Goal: Transaction & Acquisition: Book appointment/travel/reservation

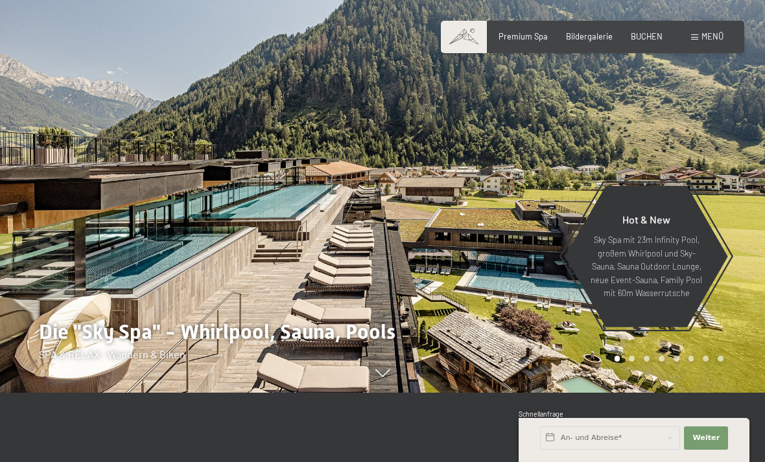
click at [650, 36] on span "BUCHEN" at bounding box center [647, 36] width 32 height 10
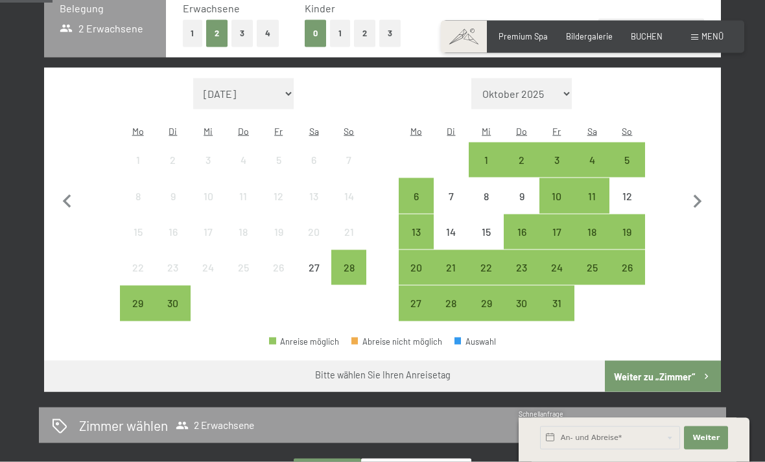
scroll to position [303, 0]
click at [631, 262] on div "26" at bounding box center [627, 278] width 32 height 32
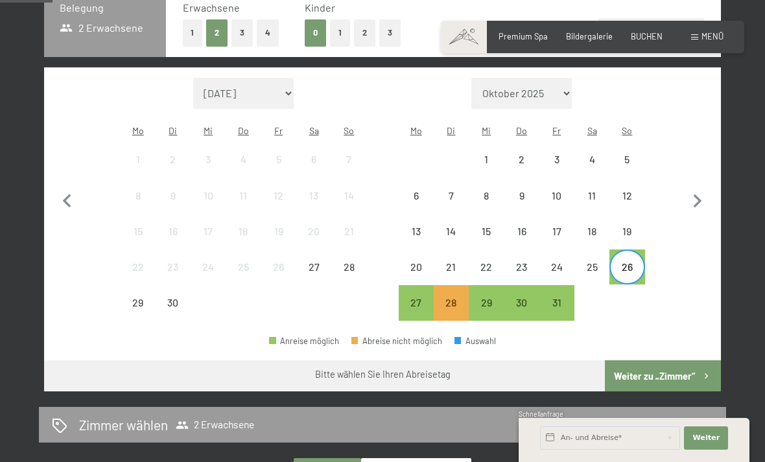
click at [703, 194] on icon "button" at bounding box center [697, 201] width 27 height 27
select select "2025-10-01"
select select "2025-11-01"
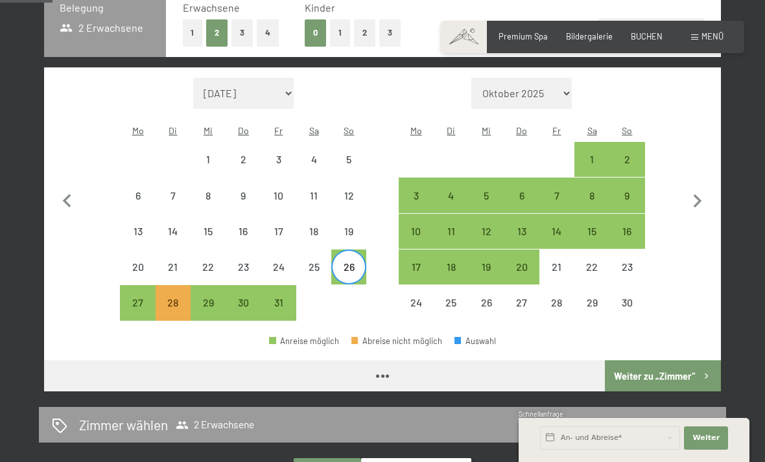
select select "2025-10-01"
select select "2025-11-01"
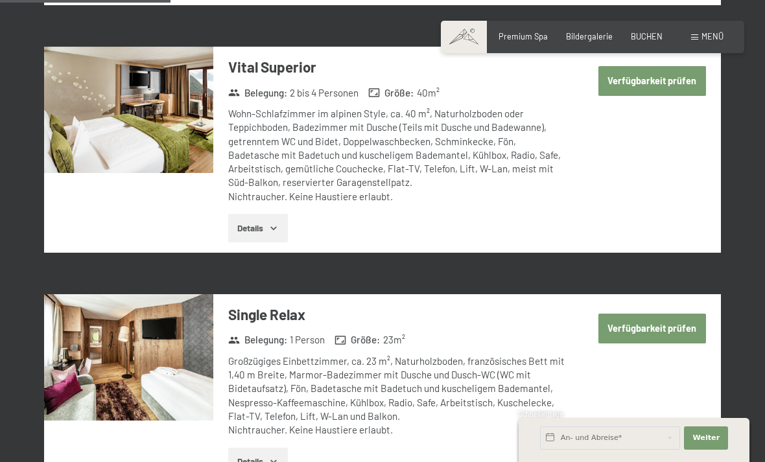
scroll to position [1002, 0]
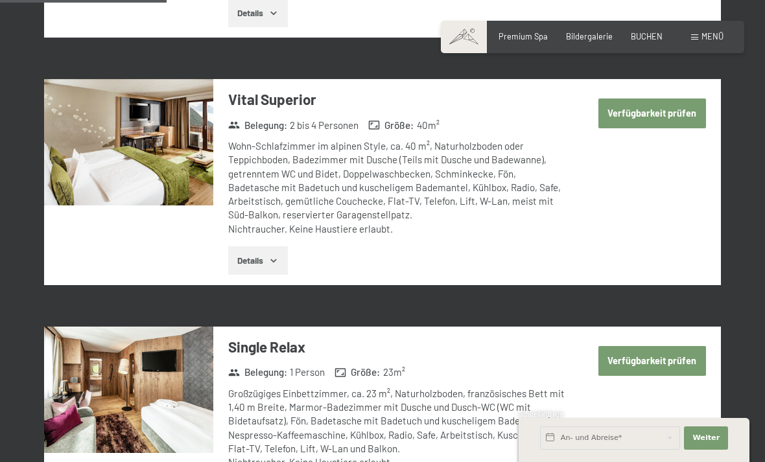
click at [679, 99] on button "Verfügbarkeit prüfen" at bounding box center [652, 114] width 108 height 30
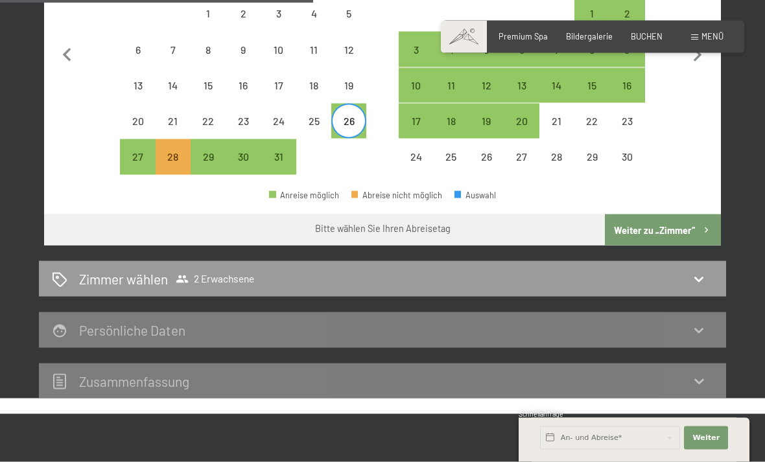
click at [687, 218] on button "Weiter zu „Zimmer“" at bounding box center [663, 230] width 116 height 31
select select "2025-10-01"
select select "2025-11-01"
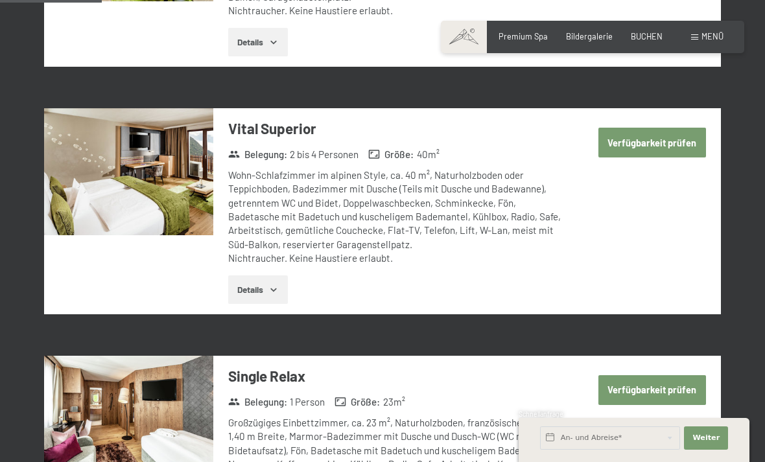
scroll to position [544, 0]
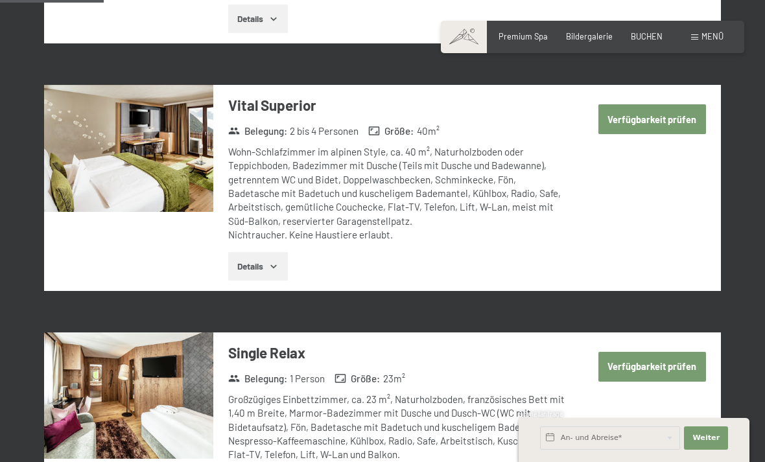
click at [634, 106] on button "Verfügbarkeit prüfen" at bounding box center [652, 119] width 108 height 30
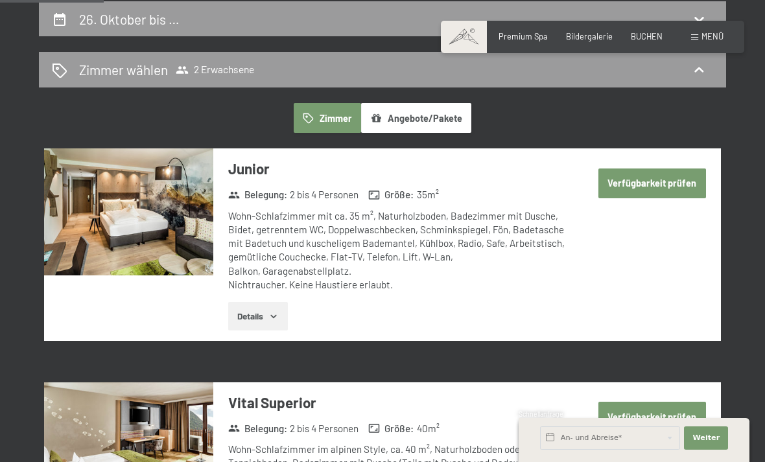
select select "2025-10-01"
select select "2025-11-01"
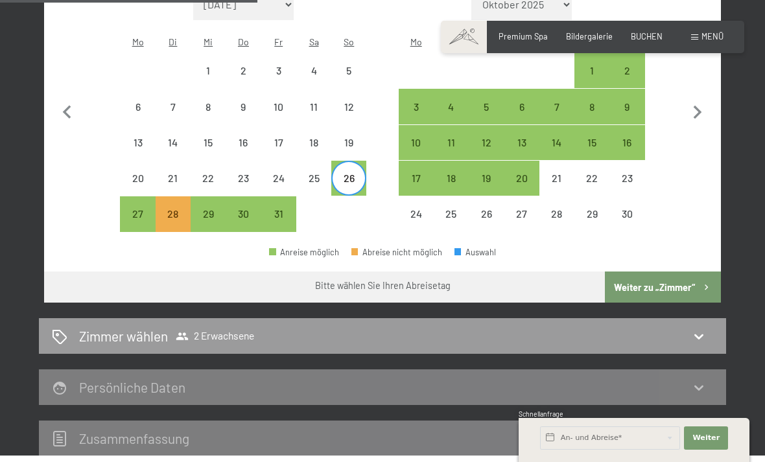
scroll to position [431, 0]
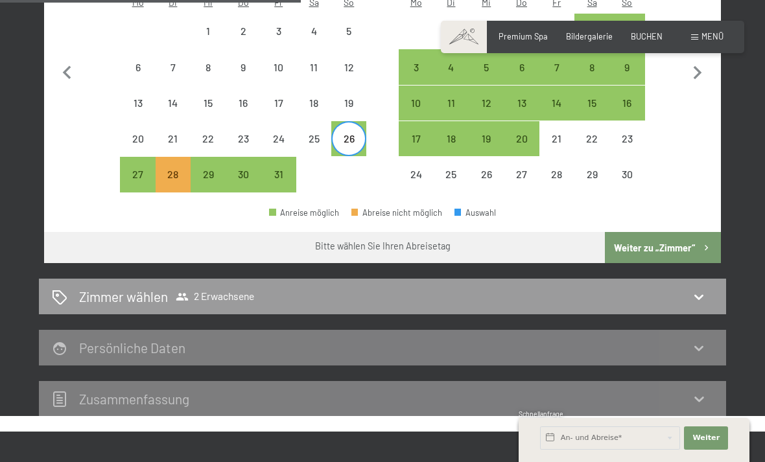
click at [694, 289] on icon at bounding box center [699, 297] width 16 height 16
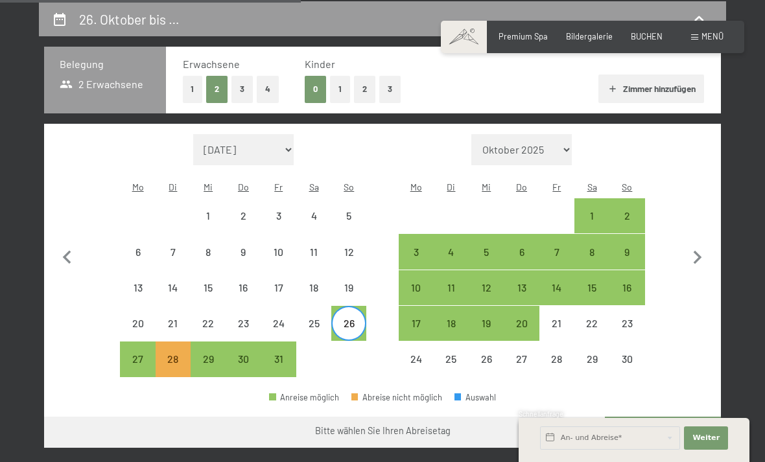
select select "2025-10-01"
select select "2025-11-01"
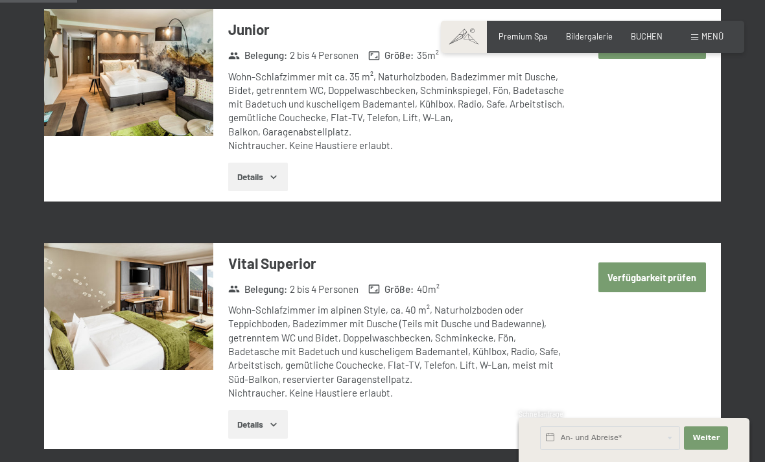
scroll to position [438, 0]
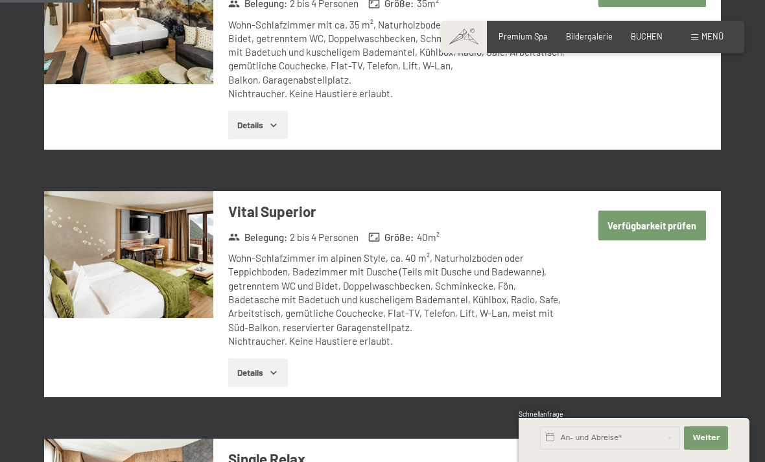
click at [652, 220] on button "Verfügbarkeit prüfen" at bounding box center [652, 226] width 108 height 30
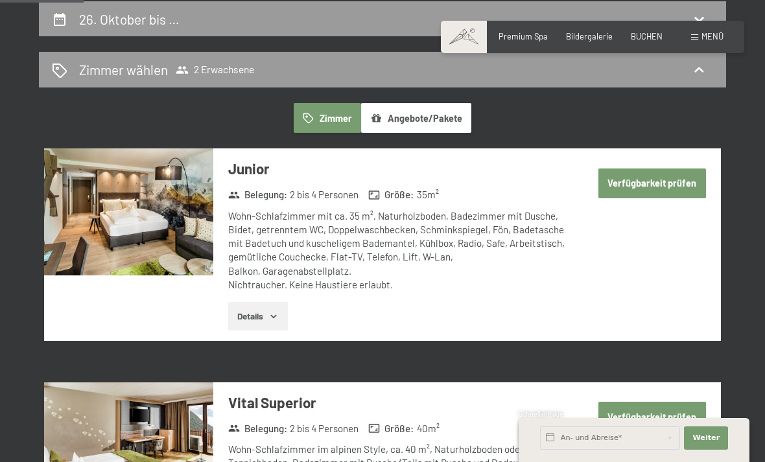
select select "2025-10-01"
select select "2025-11-01"
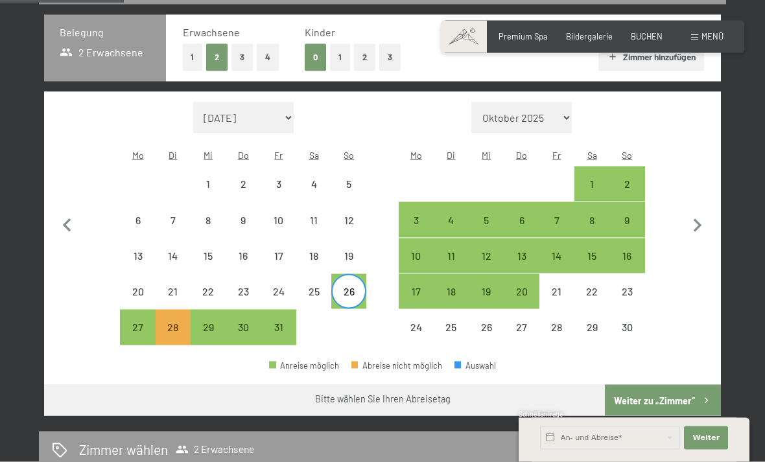
scroll to position [306, 0]
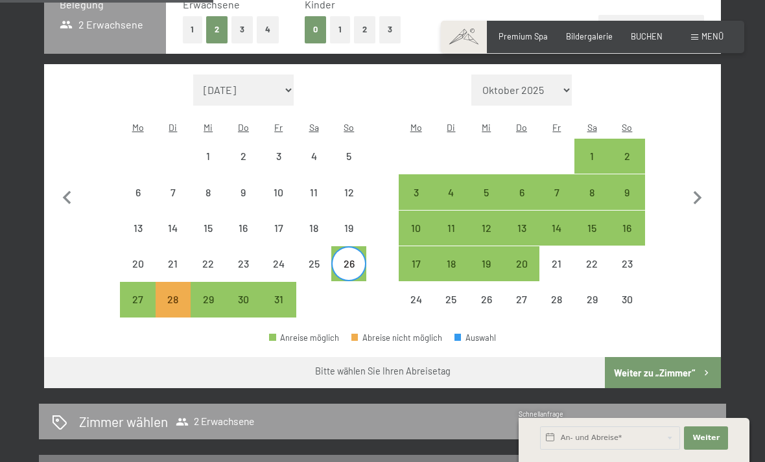
click at [635, 140] on div "2" at bounding box center [627, 156] width 32 height 32
select select "2025-10-01"
select select "2025-11-01"
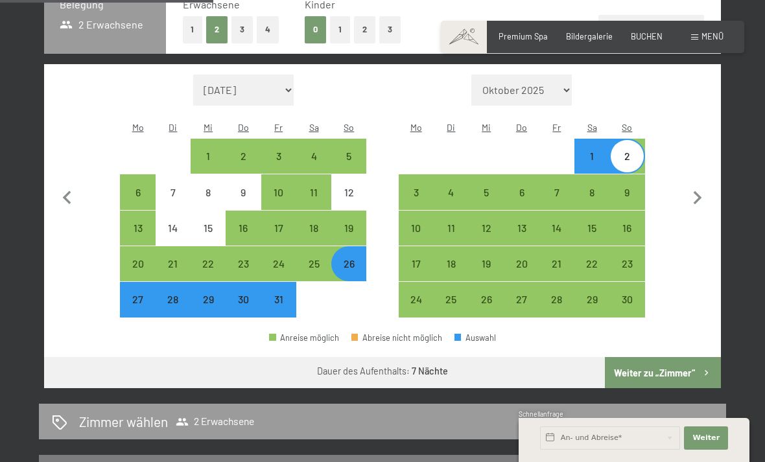
click at [675, 362] on button "Weiter zu „Zimmer“" at bounding box center [663, 372] width 116 height 31
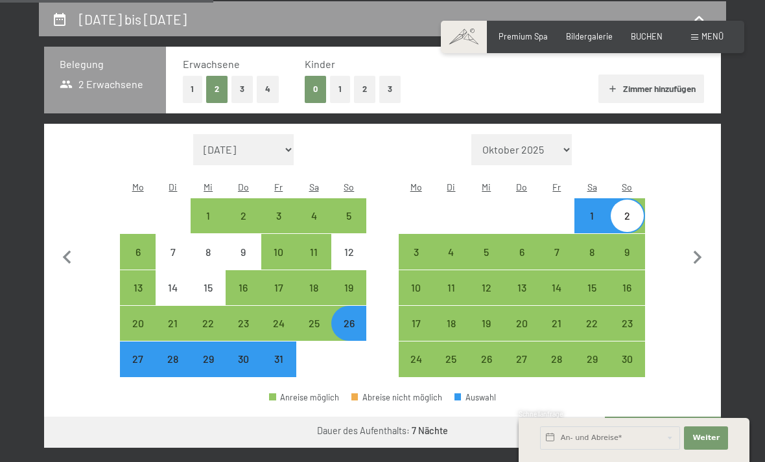
select select "2025-10-01"
select select "2025-11-01"
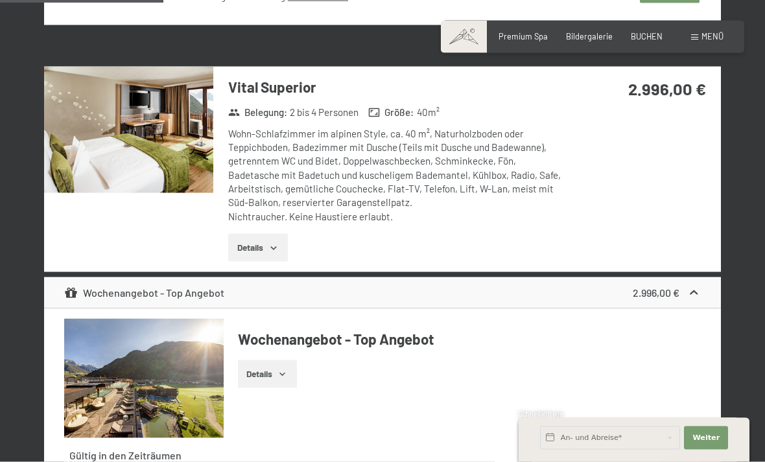
scroll to position [862, 0]
click at [690, 228] on div "Vital Superior Belegung : 2 bis 4 Personen Größe : 40 m² Wohn-Schlafzimmer im a…" at bounding box center [382, 170] width 677 height 206
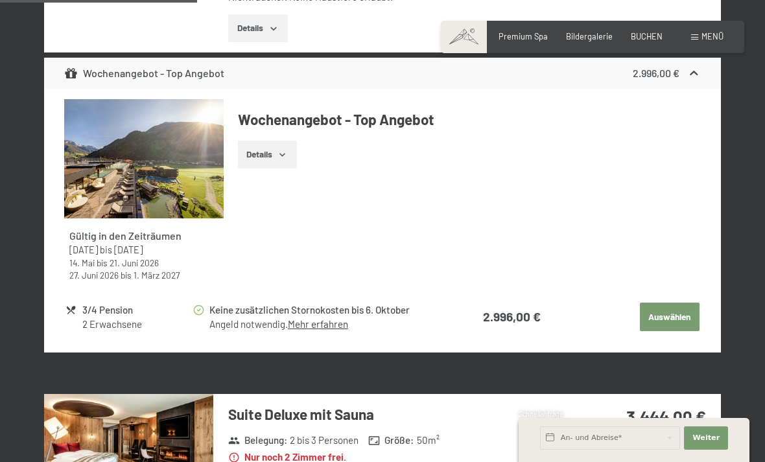
scroll to position [1083, 0]
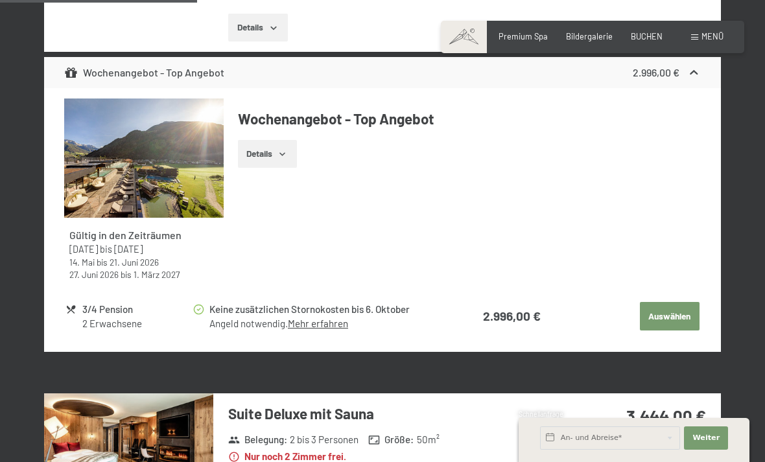
click at [272, 155] on button "Details" at bounding box center [267, 154] width 59 height 29
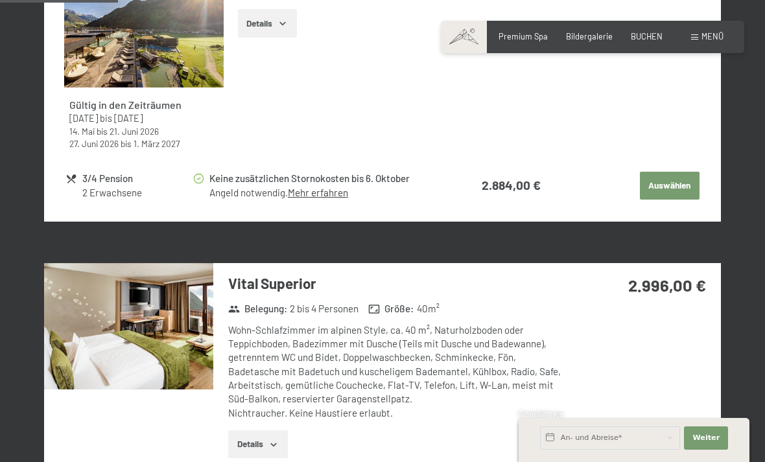
scroll to position [665, 0]
